Goal: Task Accomplishment & Management: Complete application form

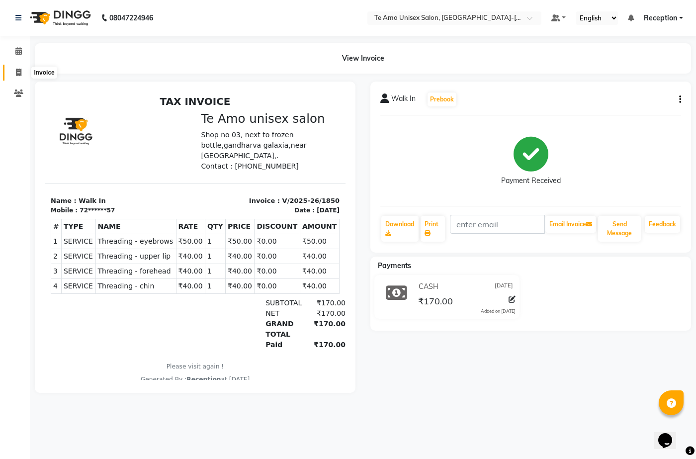
click at [20, 73] on icon at bounding box center [18, 72] width 5 height 7
select select "service"
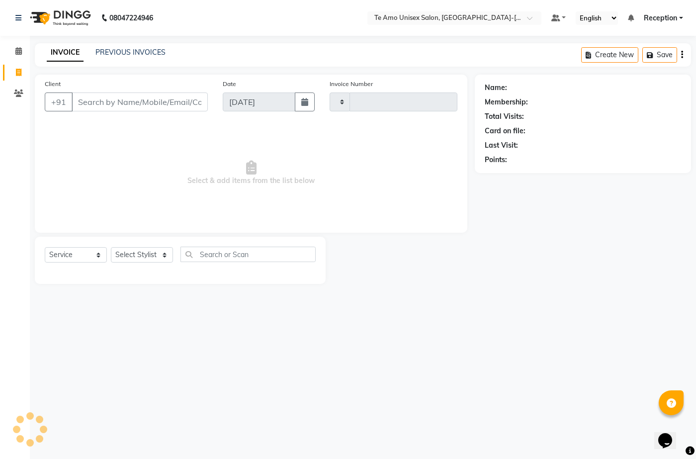
type input "1851"
select select "7836"
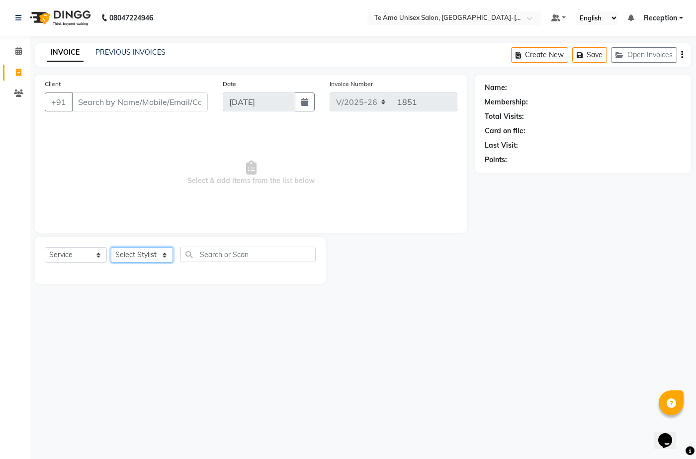
click at [160, 252] on select "Select Stylist [PERSON_NAME] [PERSON_NAME] Manager Priya Reception [PERSON_NAME…" at bounding box center [142, 254] width 62 height 15
click at [230, 253] on input "text" at bounding box center [247, 254] width 135 height 15
click at [152, 258] on select "Select Stylist [PERSON_NAME] [PERSON_NAME] Manager Priya Reception [PERSON_NAME…" at bounding box center [142, 254] width 62 height 15
select select "73962"
click at [111, 247] on select "Select Stylist [PERSON_NAME] [PERSON_NAME] Manager Priya Reception [PERSON_NAME…" at bounding box center [142, 254] width 62 height 15
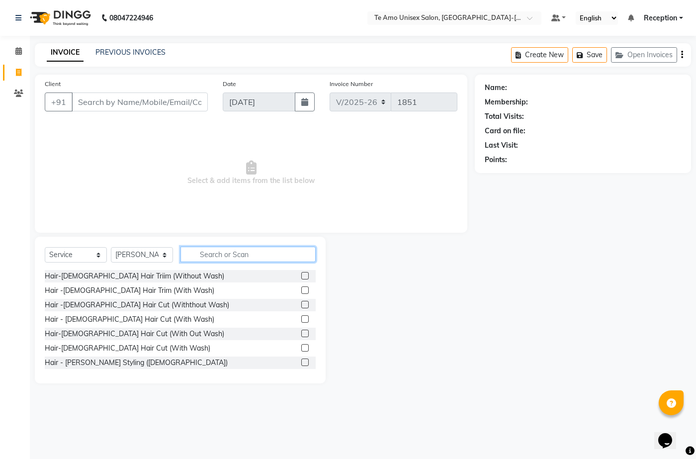
click at [218, 247] on input "text" at bounding box center [247, 254] width 135 height 15
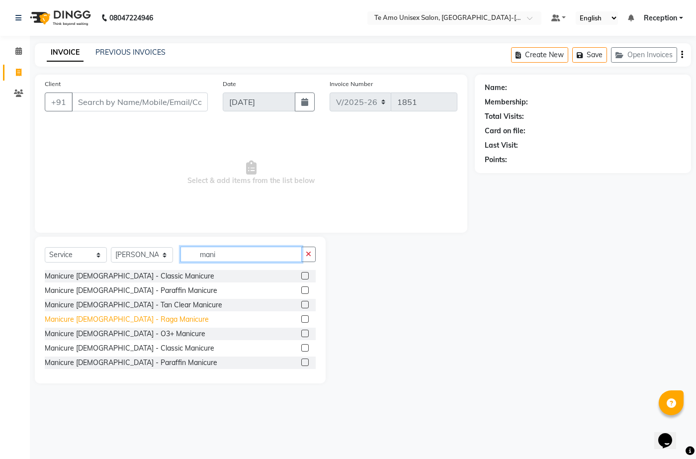
type input "mani"
click at [130, 317] on div "Manicure [DEMOGRAPHIC_DATA] - Raga Manicure" at bounding box center [127, 319] width 164 height 10
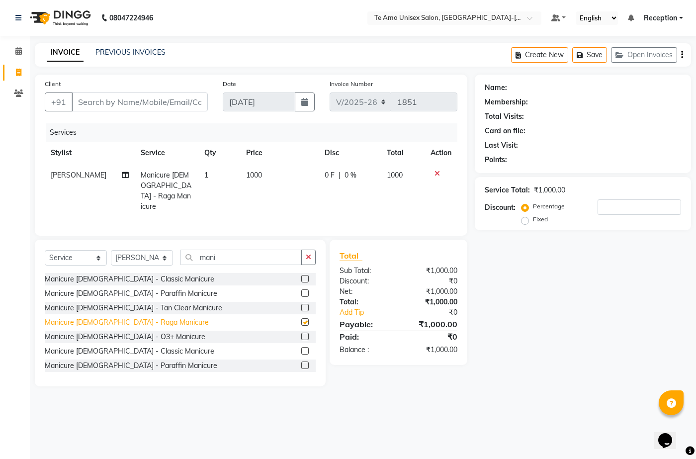
checkbox input "false"
click at [132, 335] on div "Manicure [DEMOGRAPHIC_DATA] - O3+ Manicure" at bounding box center [125, 337] width 161 height 10
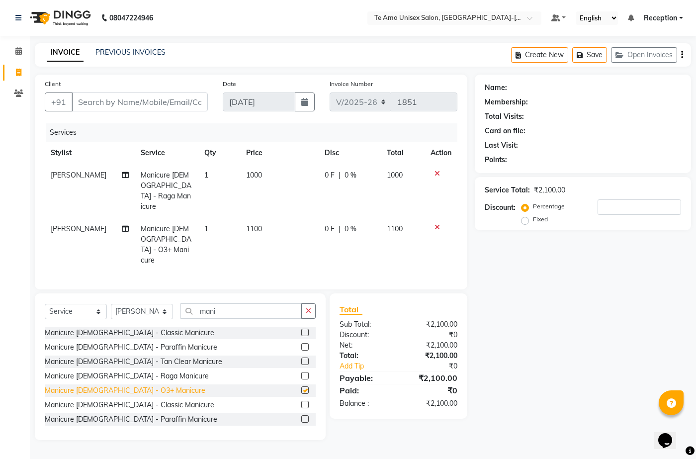
checkbox input "false"
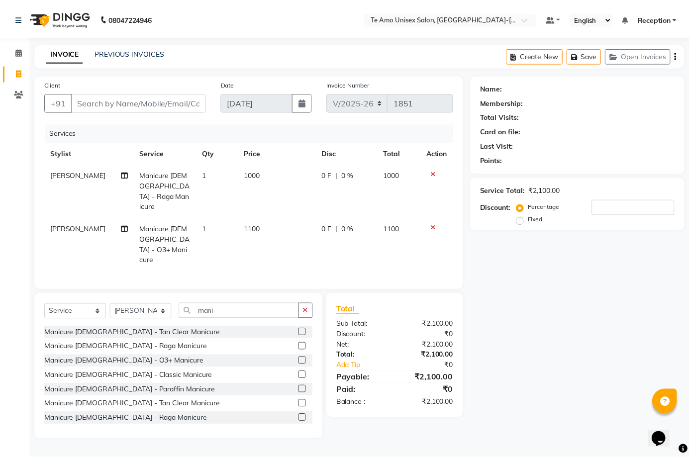
scroll to position [45, 0]
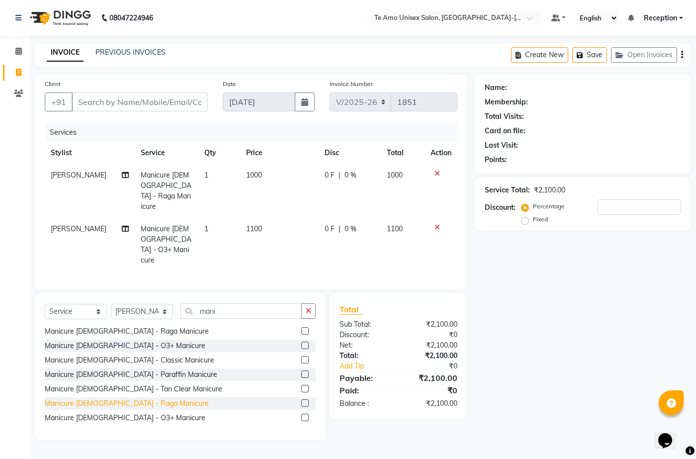
click at [101, 398] on div "Manicure [DEMOGRAPHIC_DATA] - Raga Manicure" at bounding box center [127, 403] width 164 height 10
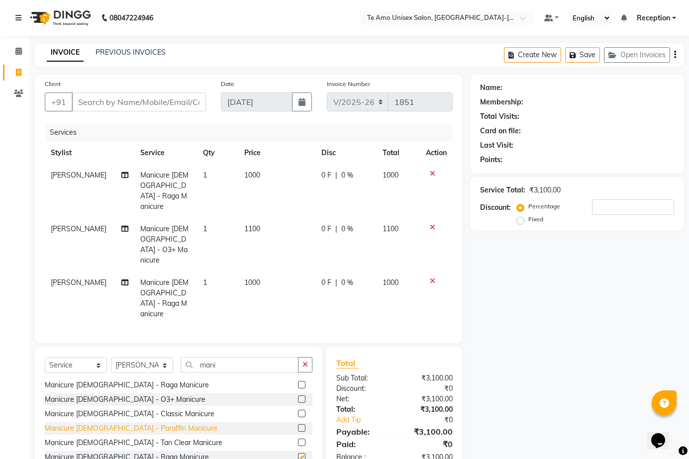
checkbox input "false"
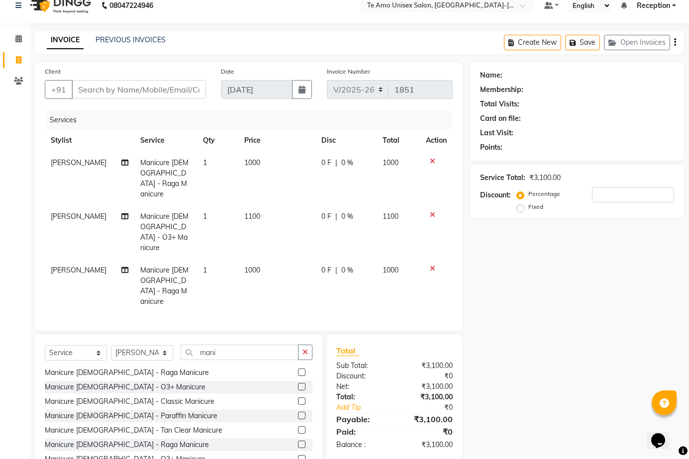
scroll to position [15, 0]
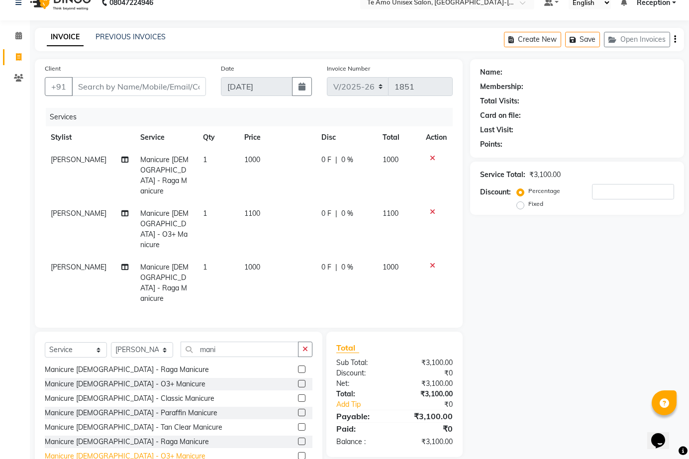
click at [118, 451] on div "Manicure [DEMOGRAPHIC_DATA] - O3+ Manicure" at bounding box center [125, 456] width 161 height 10
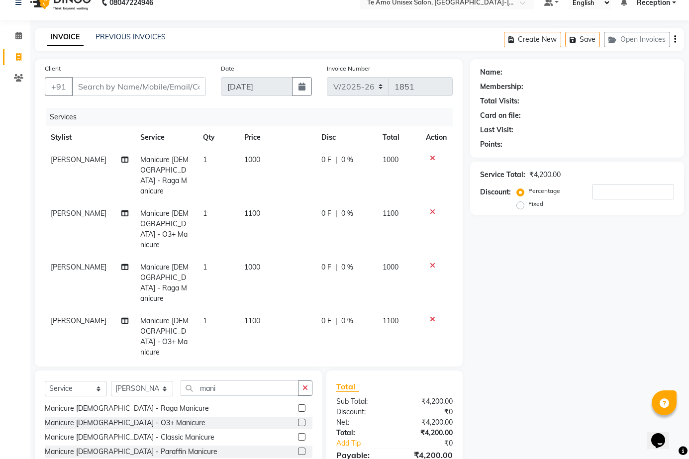
checkbox input "false"
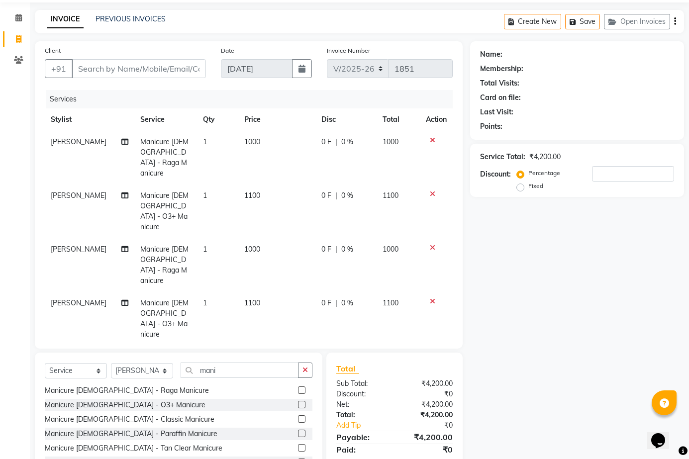
scroll to position [48, 0]
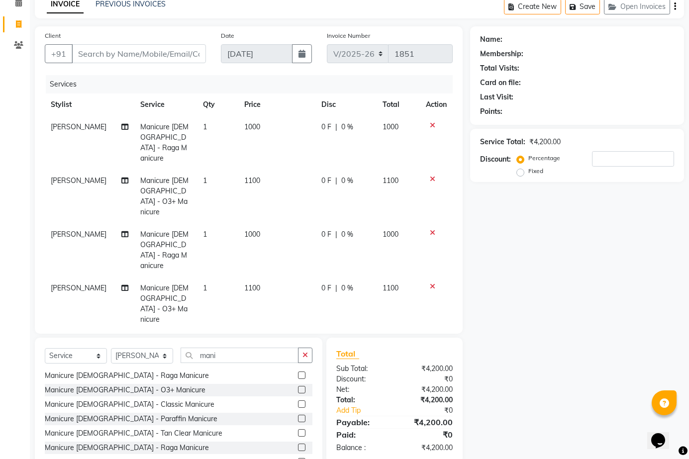
click at [430, 124] on icon at bounding box center [432, 125] width 5 height 7
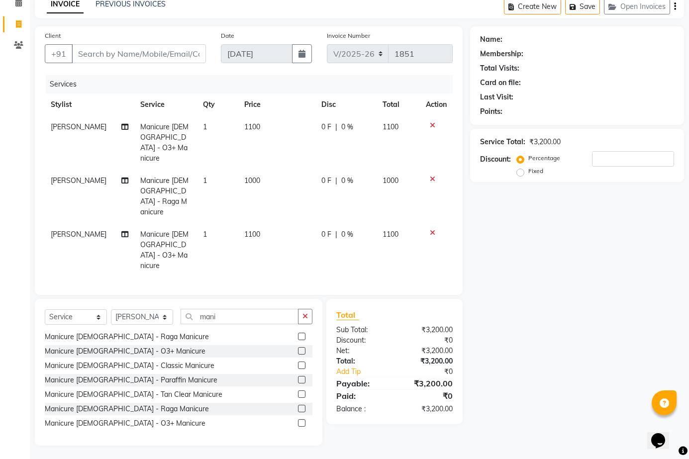
scroll to position [5, 0]
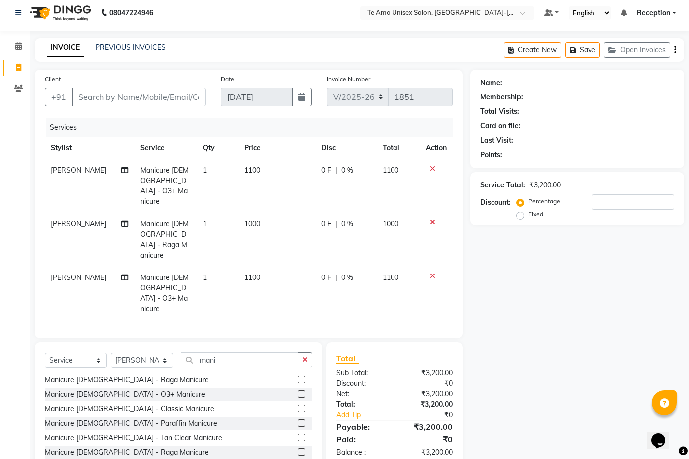
click at [430, 124] on div "Services" at bounding box center [253, 127] width 414 height 18
click at [428, 170] on div at bounding box center [436, 168] width 21 height 7
click at [435, 166] on div at bounding box center [436, 168] width 21 height 7
click at [432, 168] on icon at bounding box center [432, 168] width 5 height 7
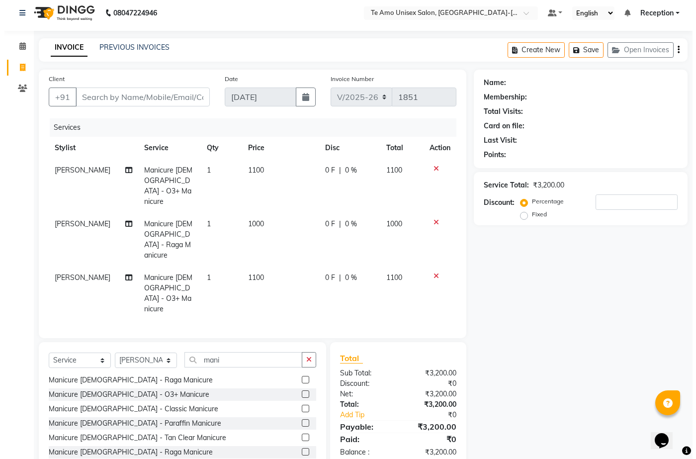
scroll to position [0, 0]
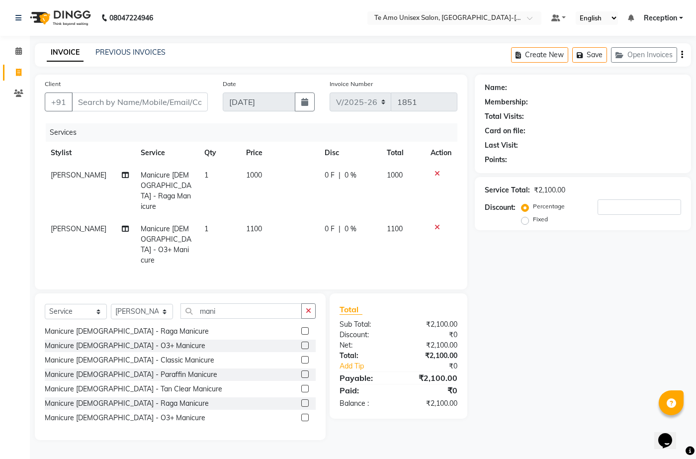
click at [433, 172] on div at bounding box center [441, 173] width 21 height 7
click at [437, 173] on icon at bounding box center [437, 173] width 5 height 7
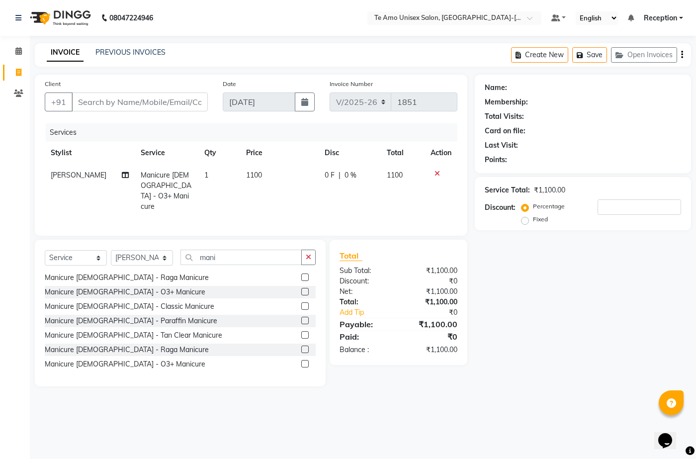
click at [437, 173] on icon at bounding box center [437, 173] width 5 height 7
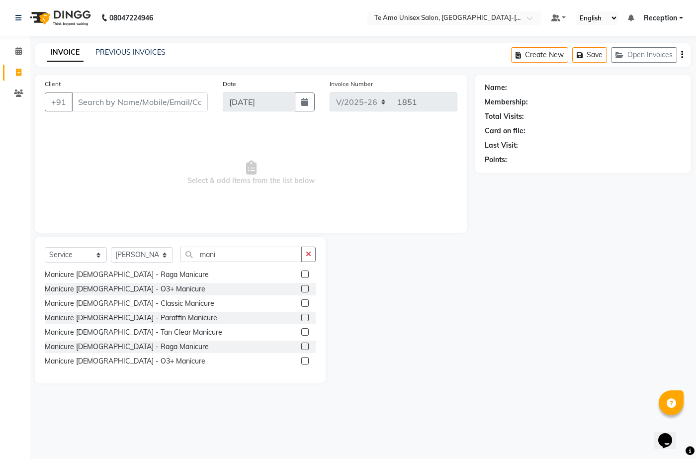
drag, startPoint x: 121, startPoint y: 161, endPoint x: 129, endPoint y: 171, distance: 12.8
click at [123, 162] on span "Select & add items from the list below" at bounding box center [251, 172] width 413 height 99
click at [233, 257] on input "mani" at bounding box center [240, 254] width 121 height 15
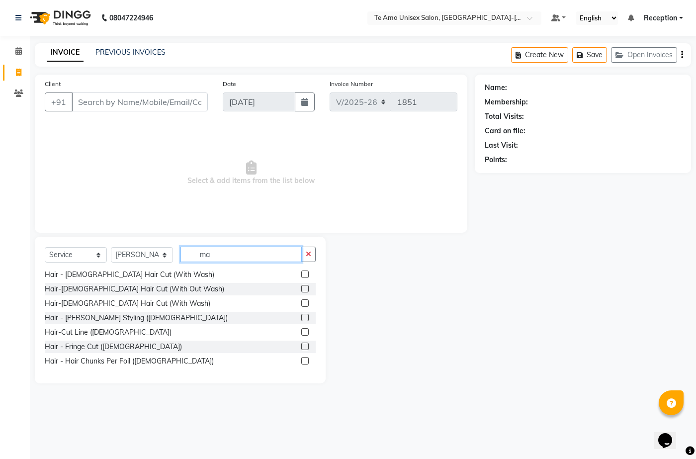
type input "m"
